Goal: Find specific page/section

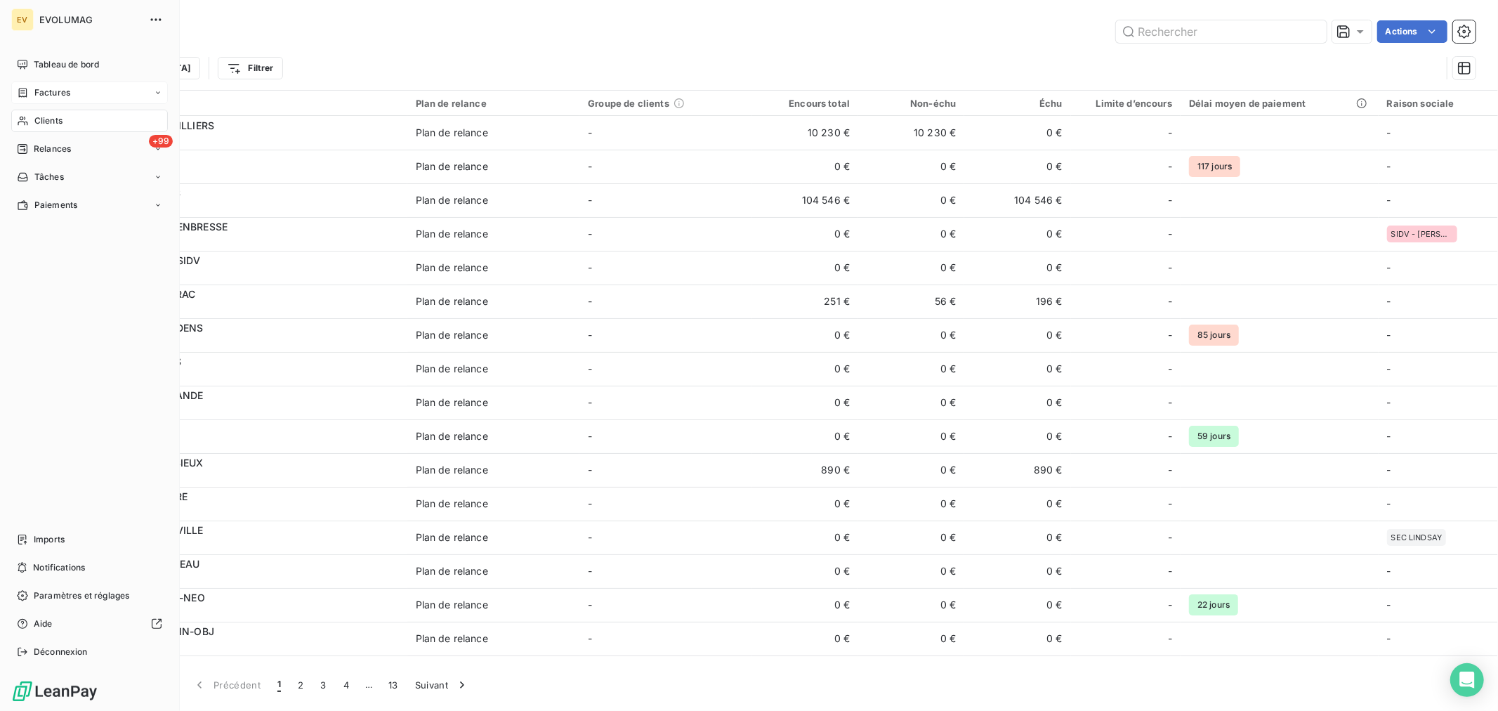
click at [53, 91] on span "Factures" at bounding box center [52, 92] width 36 height 13
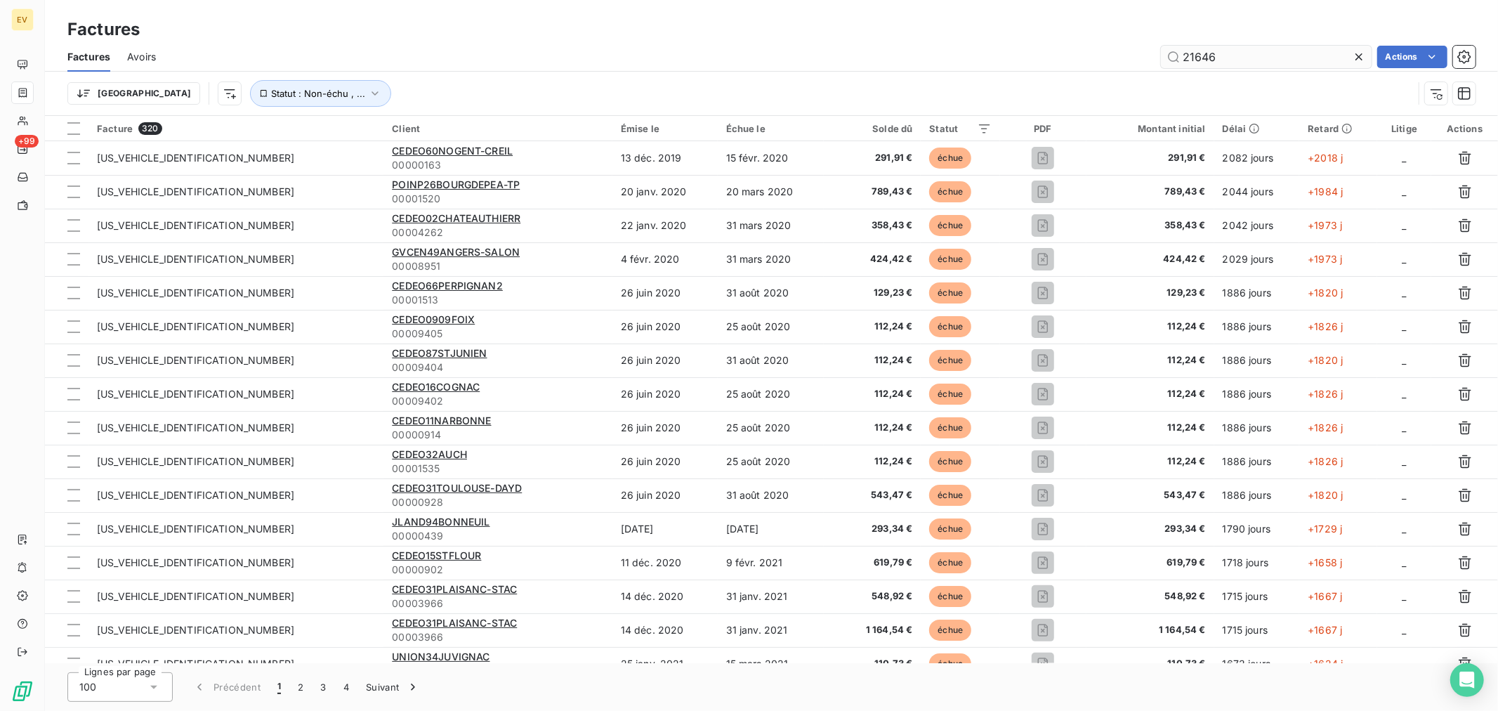
type input "21646"
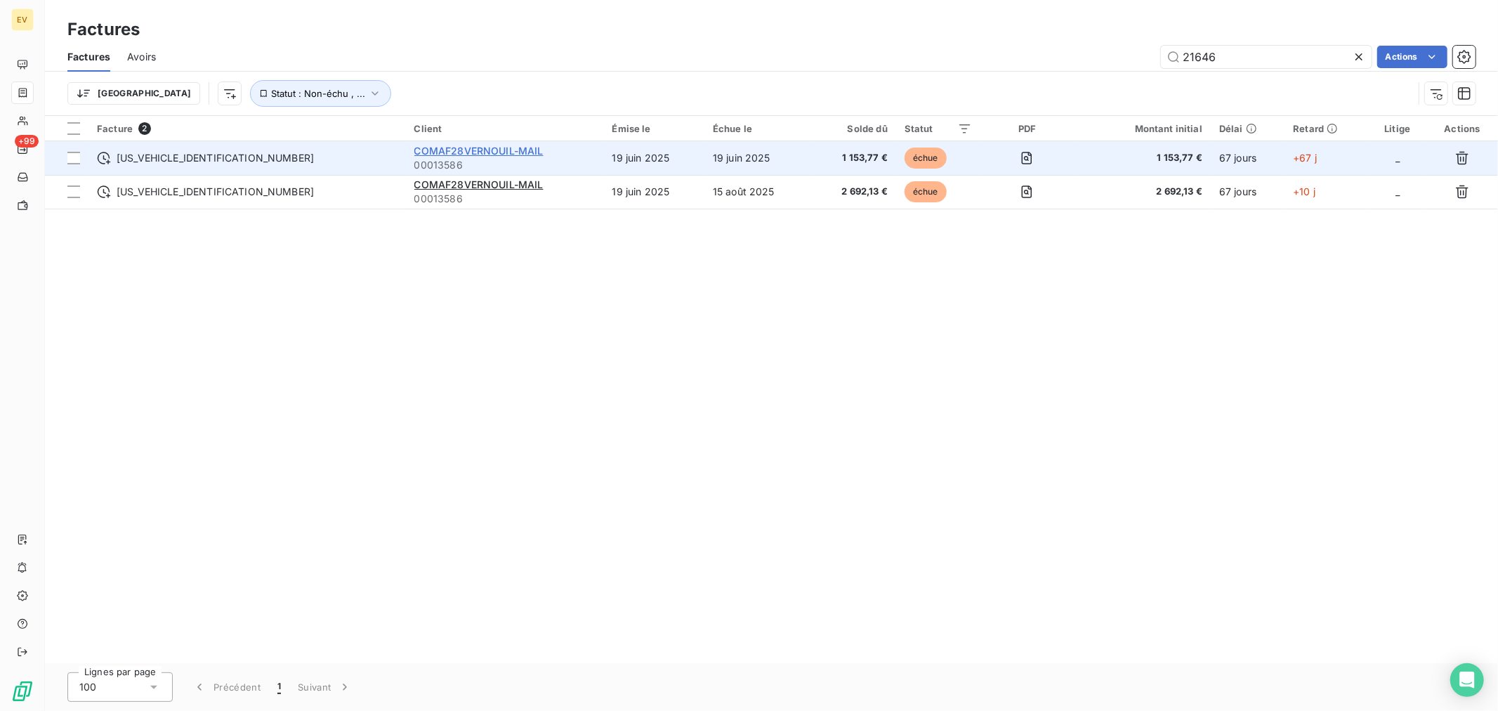
click at [414, 152] on span "COMAF28VERNOUIL-MAIL" at bounding box center [478, 151] width 129 height 12
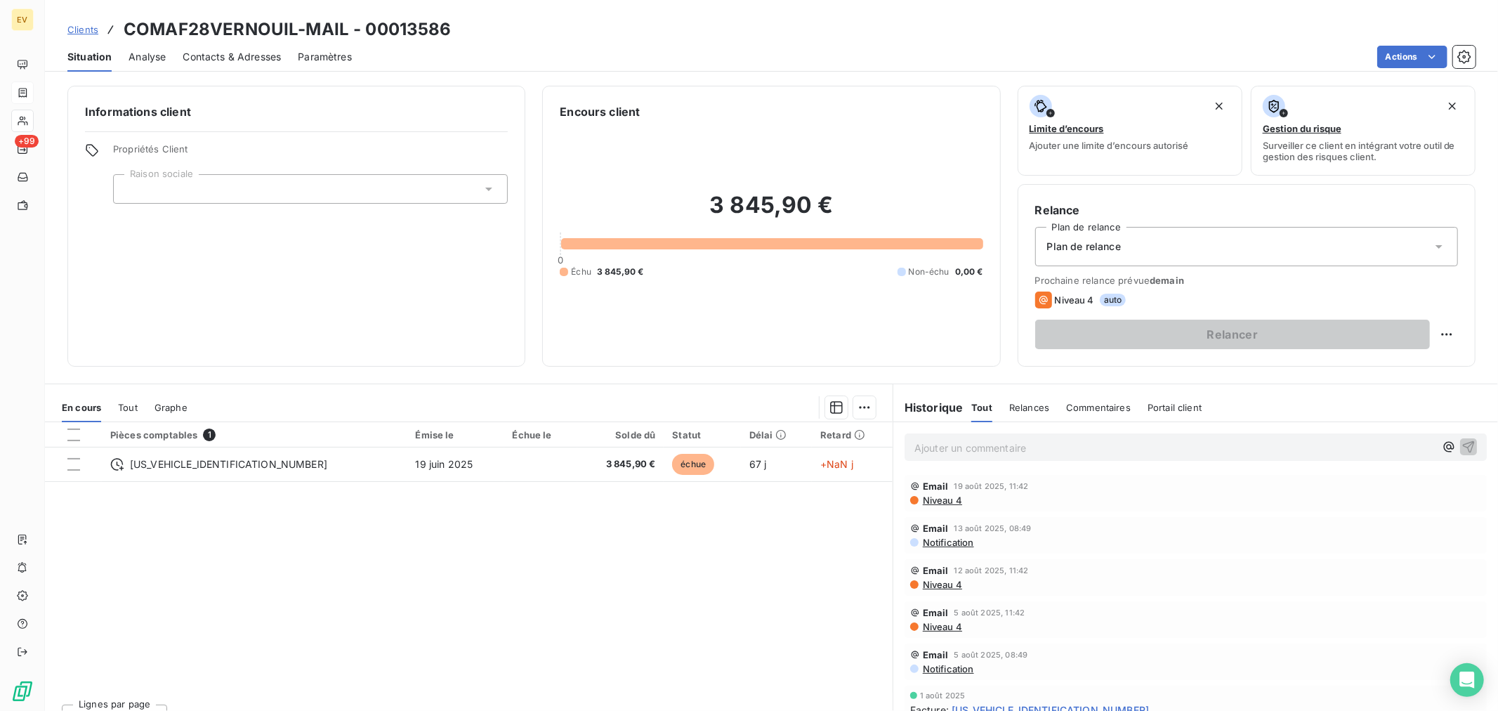
click at [234, 53] on span "Contacts & Adresses" at bounding box center [232, 57] width 98 height 14
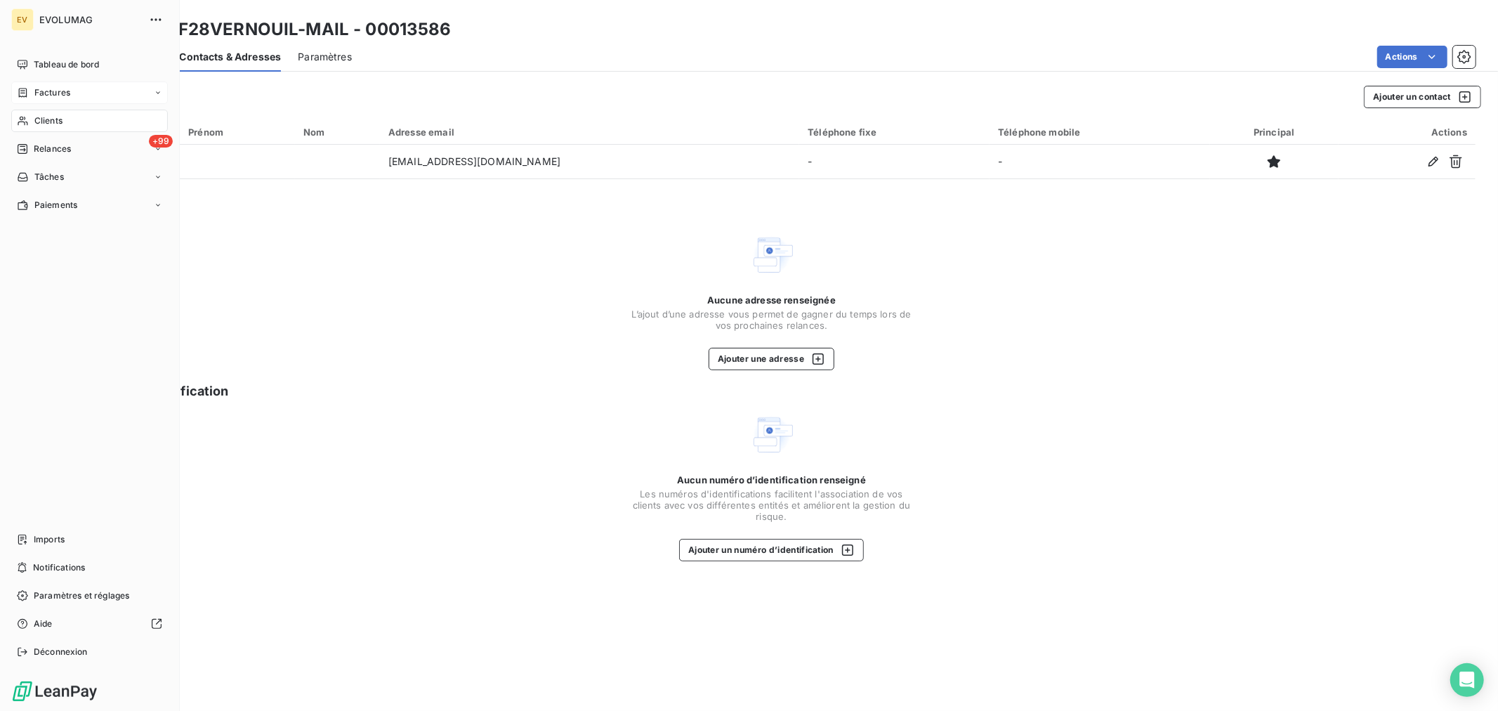
click at [45, 93] on span "Factures" at bounding box center [52, 92] width 36 height 13
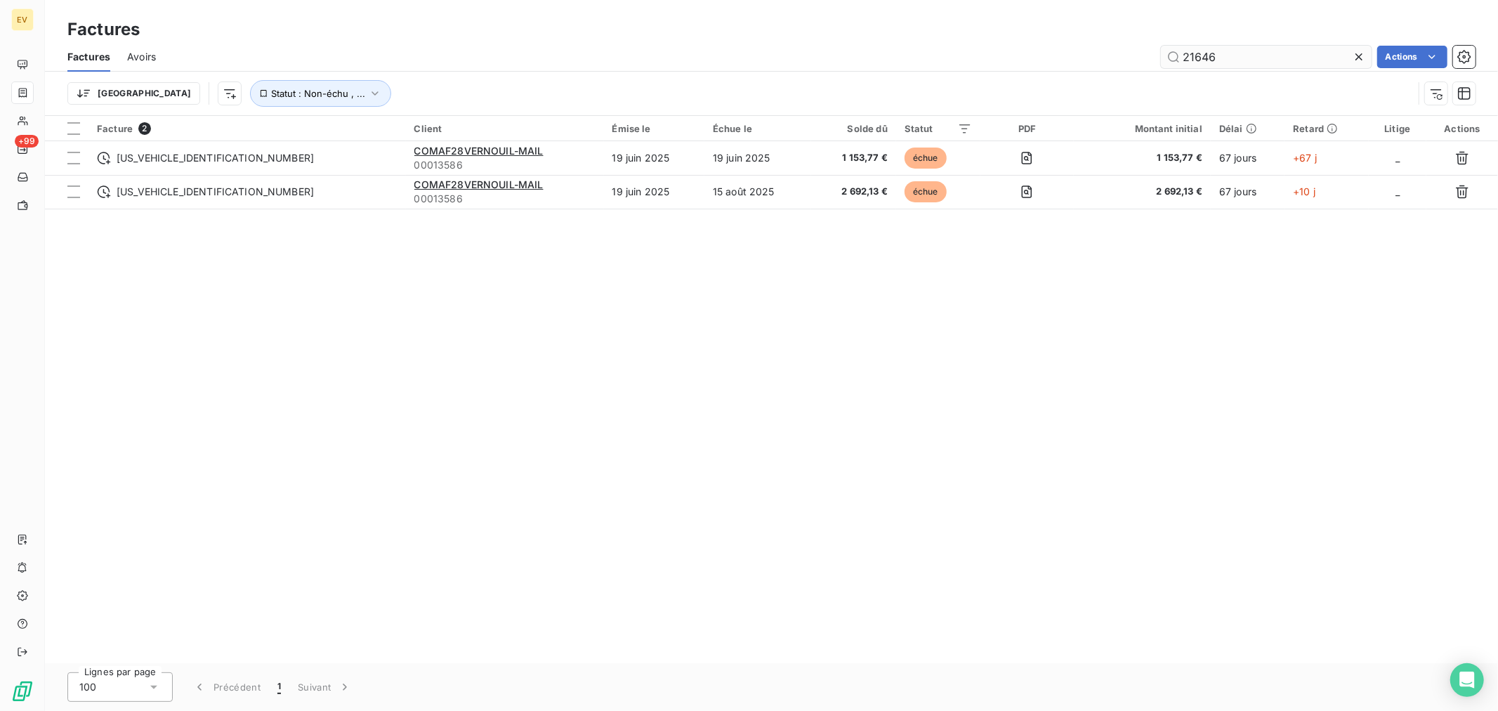
click at [1244, 55] on input "21646" at bounding box center [1266, 57] width 211 height 22
drag, startPoint x: 1246, startPoint y: 55, endPoint x: 1112, endPoint y: 45, distance: 134.5
click at [1113, 46] on div "21646 Actions" at bounding box center [824, 57] width 1303 height 22
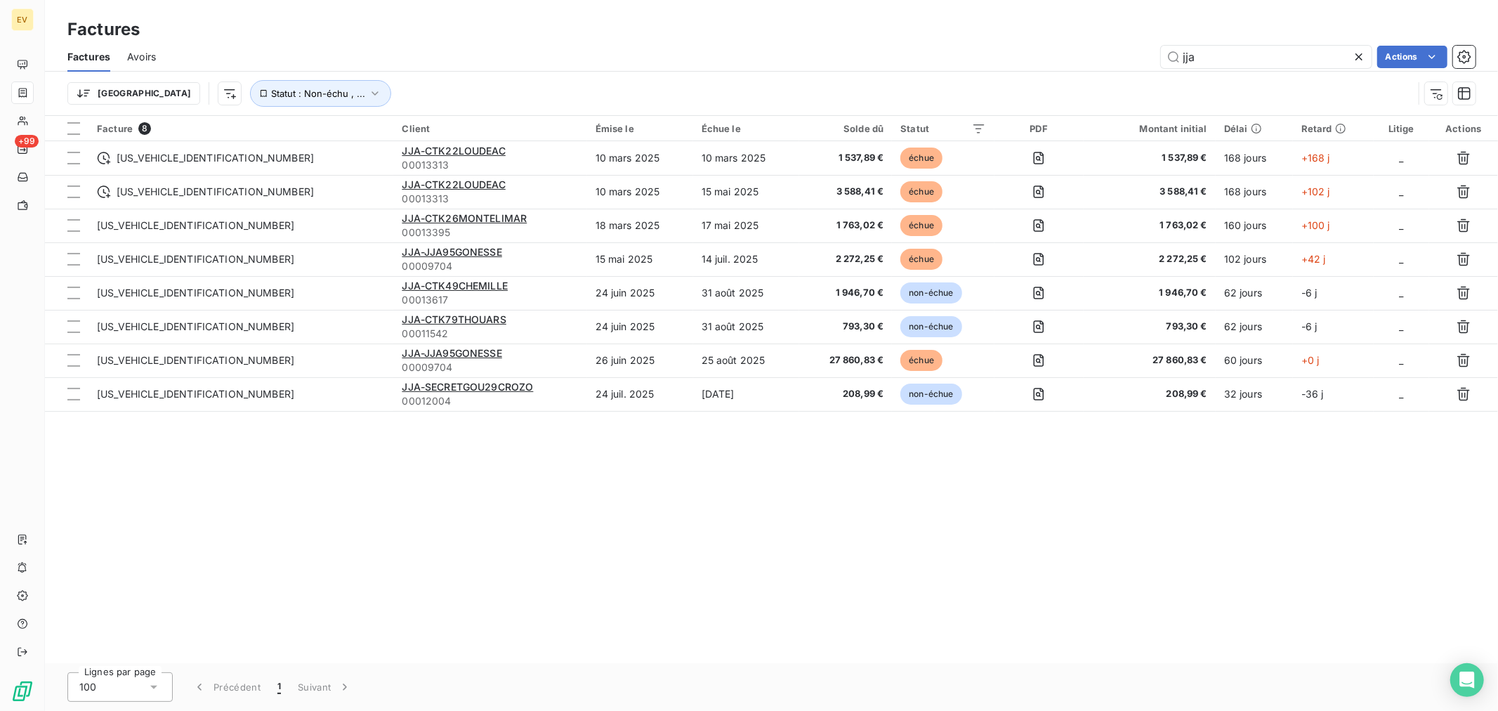
type input "jja"
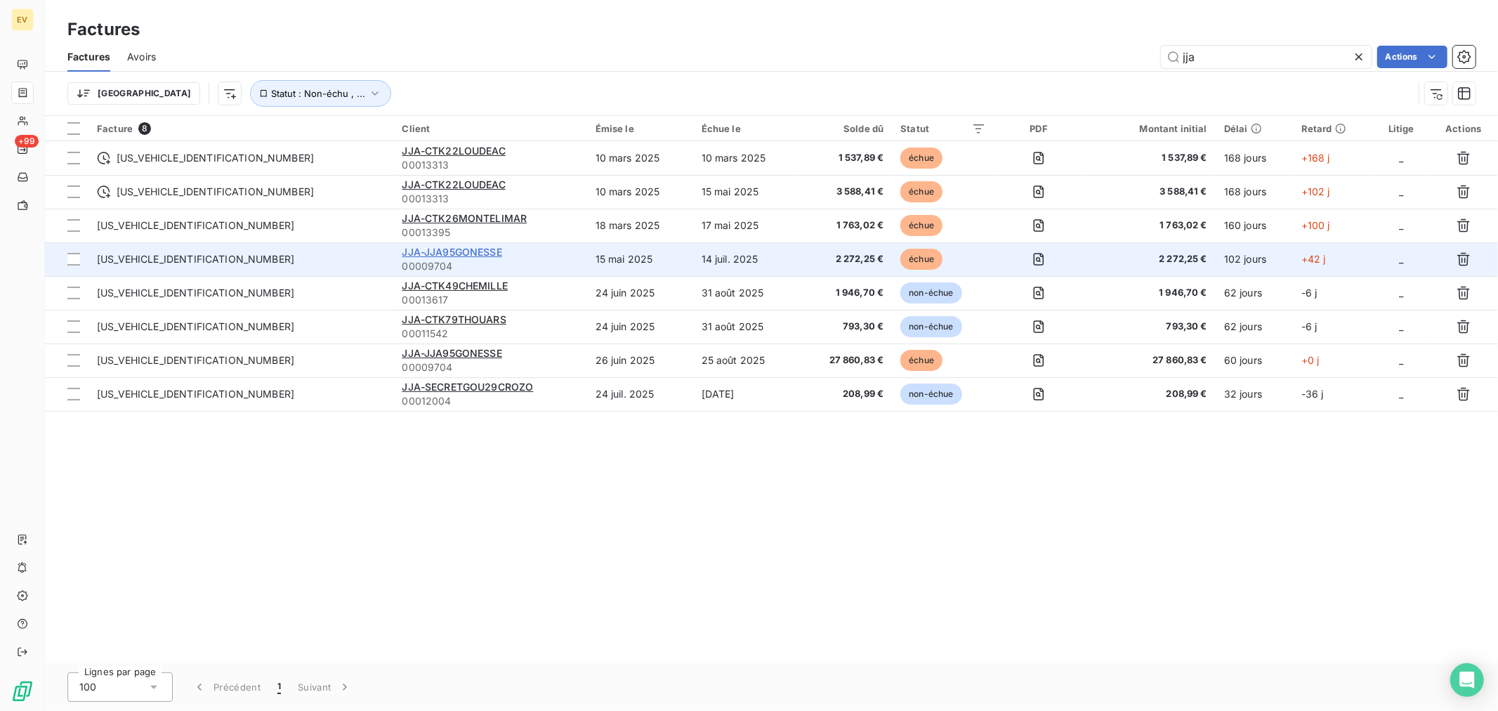
click at [402, 251] on span "JJA-JJA95GONESSE" at bounding box center [452, 252] width 100 height 12
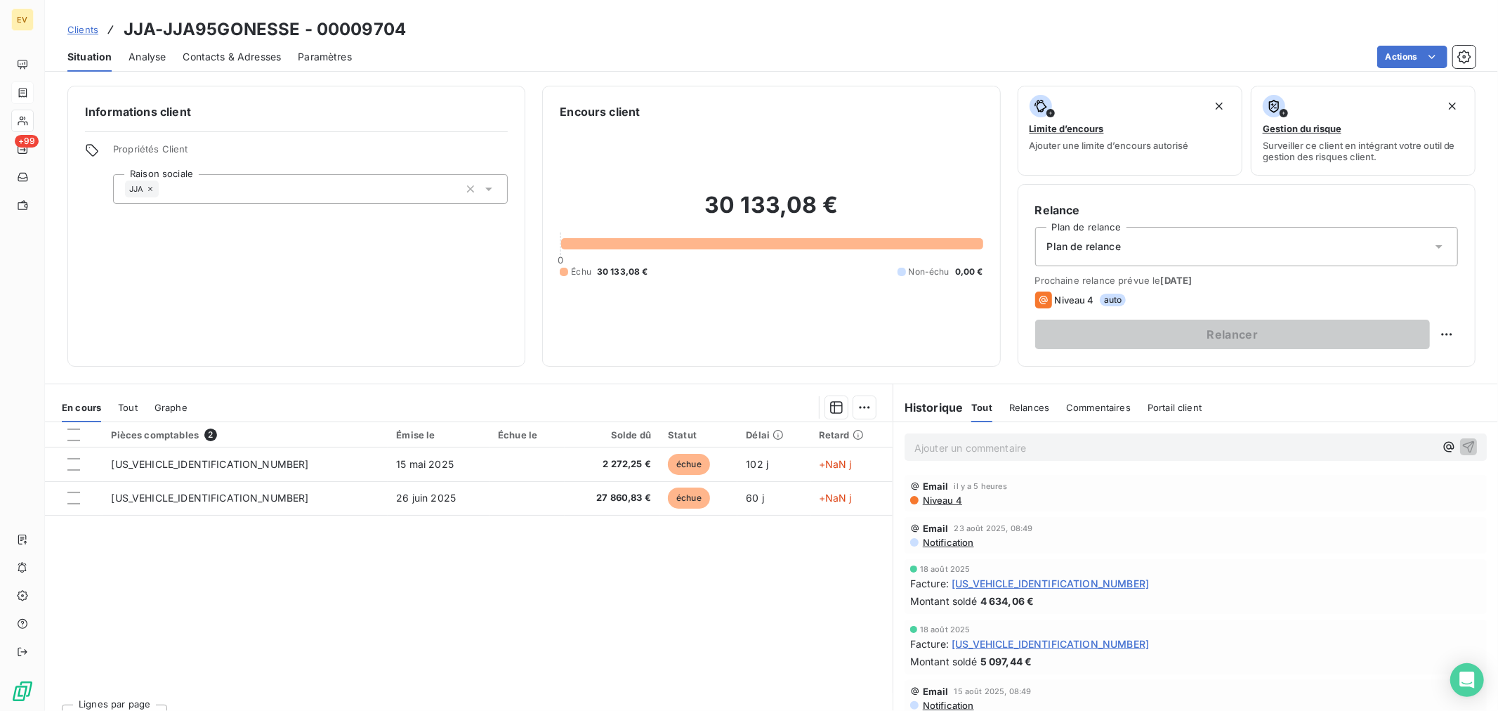
click at [244, 51] on span "Contacts & Adresses" at bounding box center [232, 57] width 98 height 14
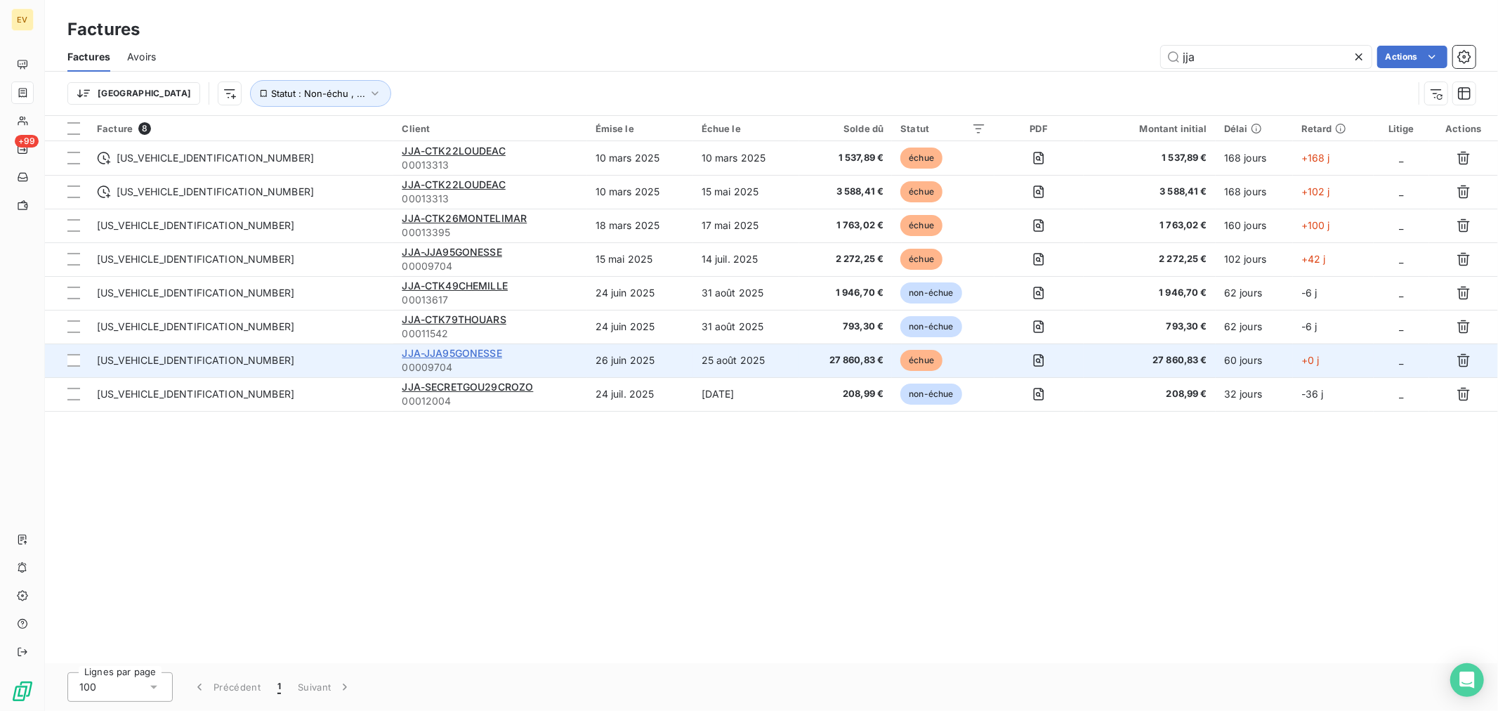
click at [402, 355] on span "JJA-JJA95GONESSE" at bounding box center [452, 353] width 100 height 12
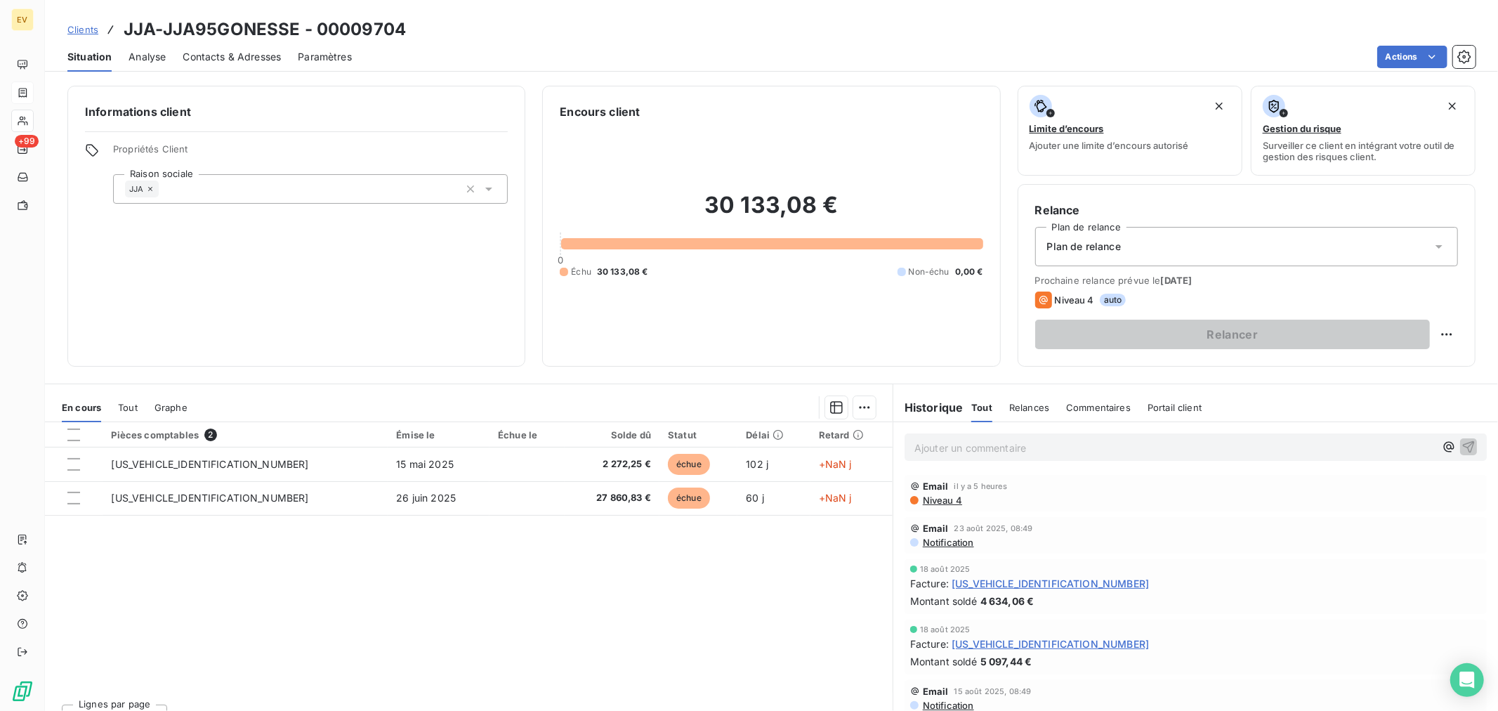
click at [265, 57] on span "Contacts & Adresses" at bounding box center [232, 57] width 98 height 14
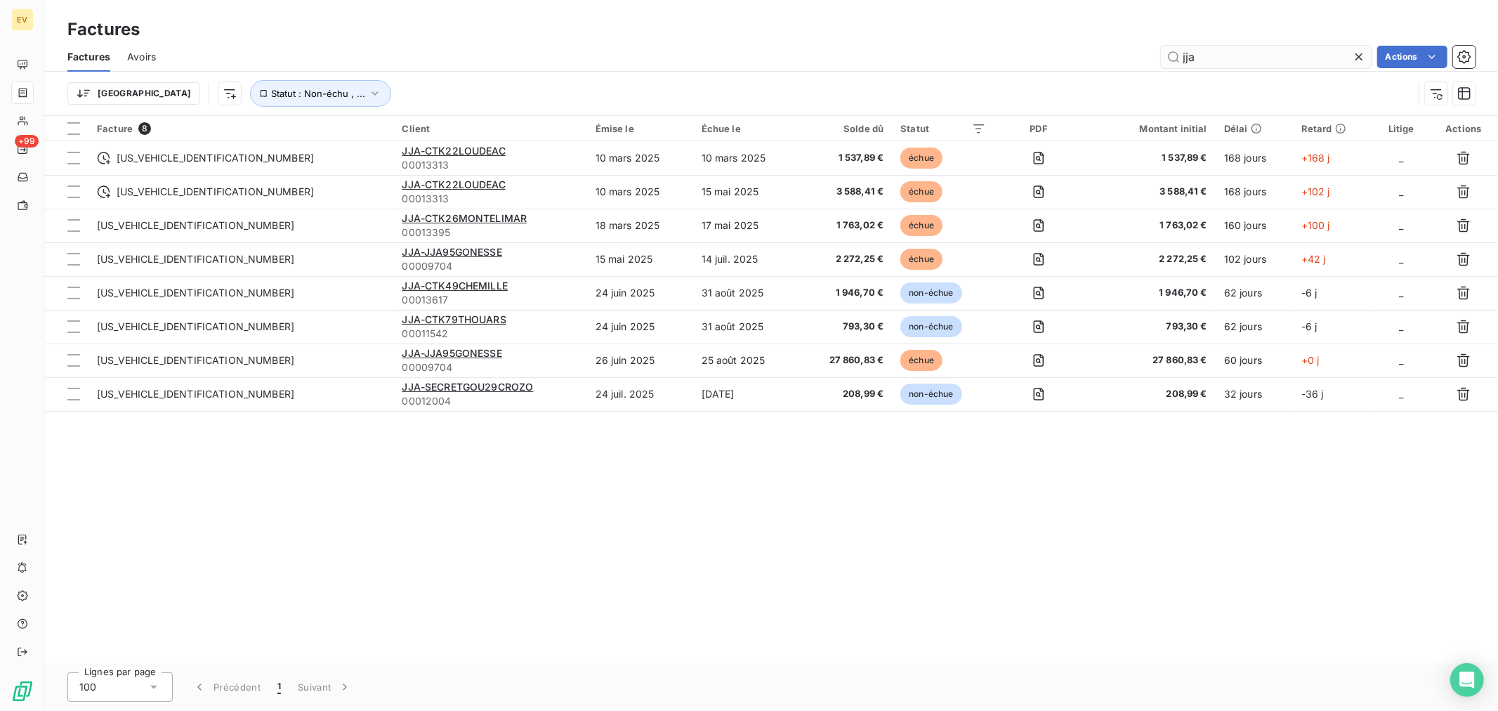
click at [1340, 55] on input "jja" at bounding box center [1266, 57] width 211 height 22
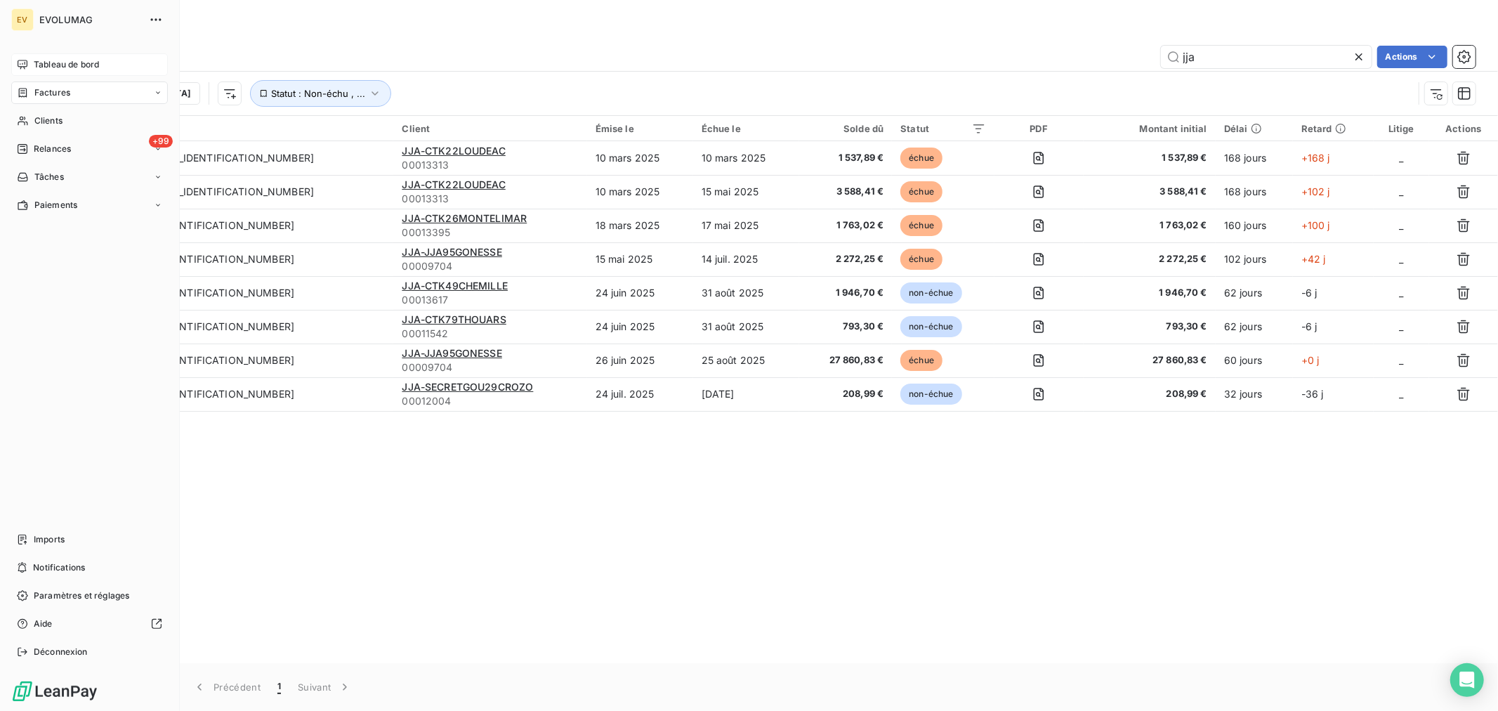
click at [72, 61] on span "Tableau de bord" at bounding box center [66, 64] width 65 height 13
